Goal: Information Seeking & Learning: Learn about a topic

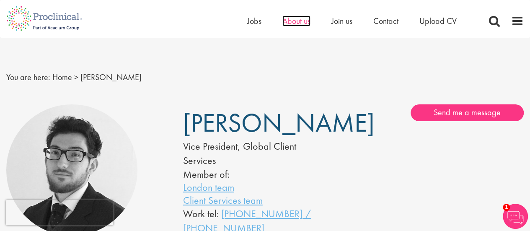
click at [307, 21] on span "About us" at bounding box center [297, 21] width 28 height 11
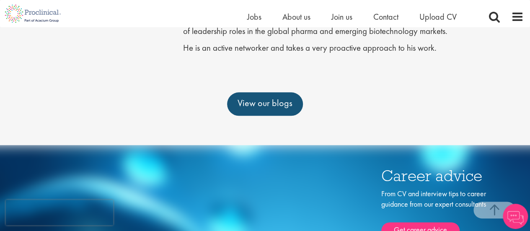
scroll to position [382, 0]
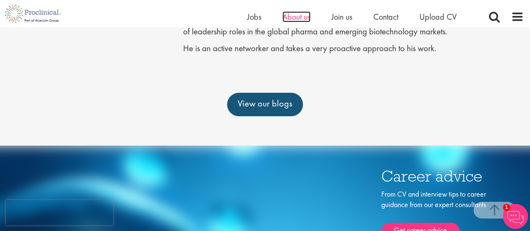
click at [296, 18] on span "About us" at bounding box center [297, 16] width 28 height 11
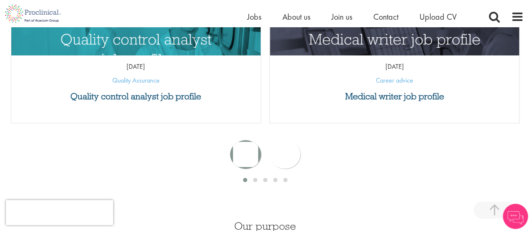
scroll to position [439, 0]
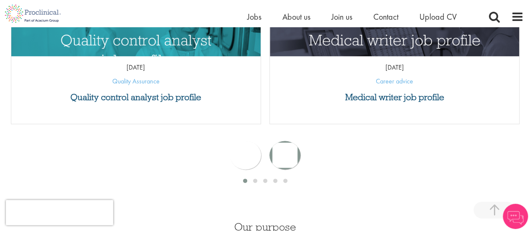
click at [294, 155] on div "next" at bounding box center [285, 155] width 31 height 29
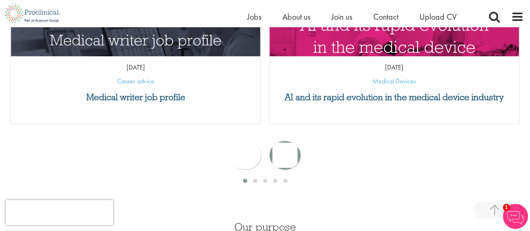
click at [294, 155] on div "next" at bounding box center [285, 155] width 31 height 29
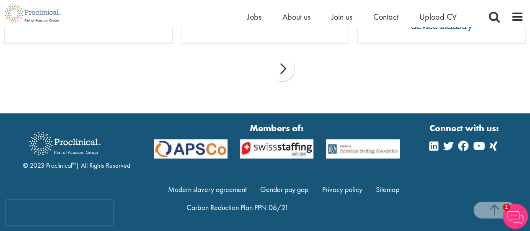
scroll to position [1927, 0]
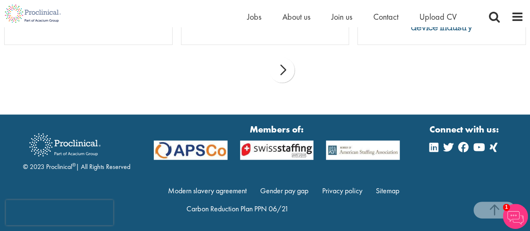
click at [378, 156] on img at bounding box center [363, 150] width 86 height 20
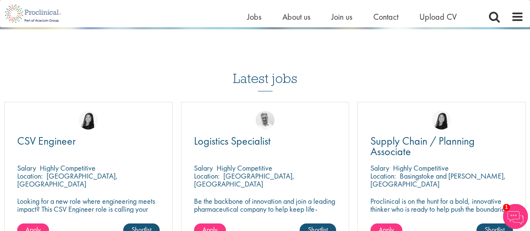
scroll to position [1357, 0]
